Goal: Information Seeking & Learning: Understand process/instructions

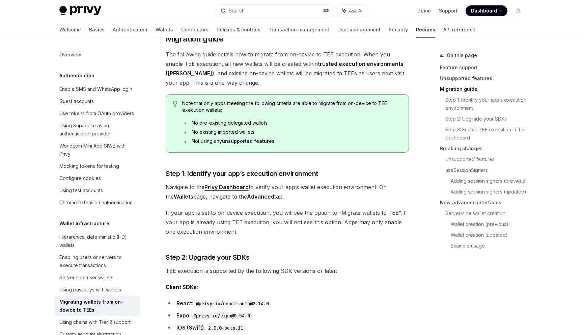
scroll to position [223, 0]
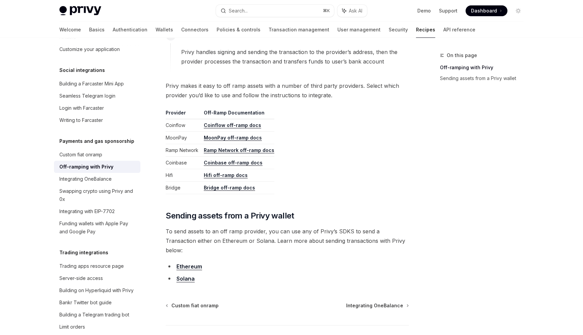
scroll to position [519, 0]
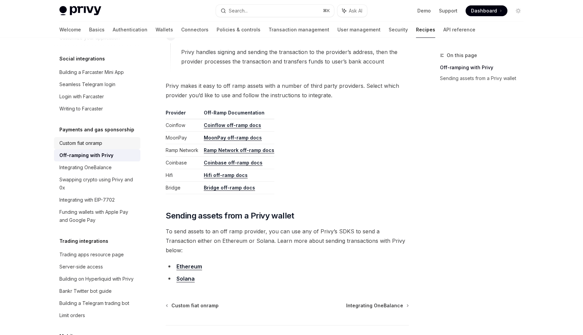
click at [102, 139] on div "Custom fiat onramp" at bounding box center [80, 143] width 43 height 8
type textarea "*"
